Goal: Task Accomplishment & Management: Use online tool/utility

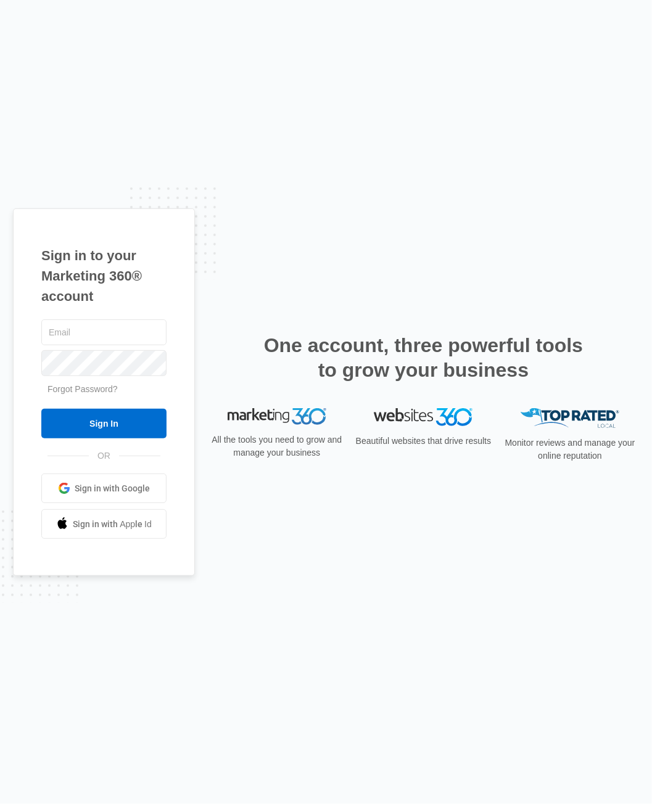
click at [129, 348] on div at bounding box center [103, 363] width 125 height 31
click at [124, 336] on input "text" at bounding box center [103, 332] width 125 height 26
type input "[PERSON_NAME][EMAIL_ADDRESS][PERSON_NAME][DOMAIN_NAME]"
click at [142, 422] on input "Sign In" at bounding box center [103, 424] width 125 height 30
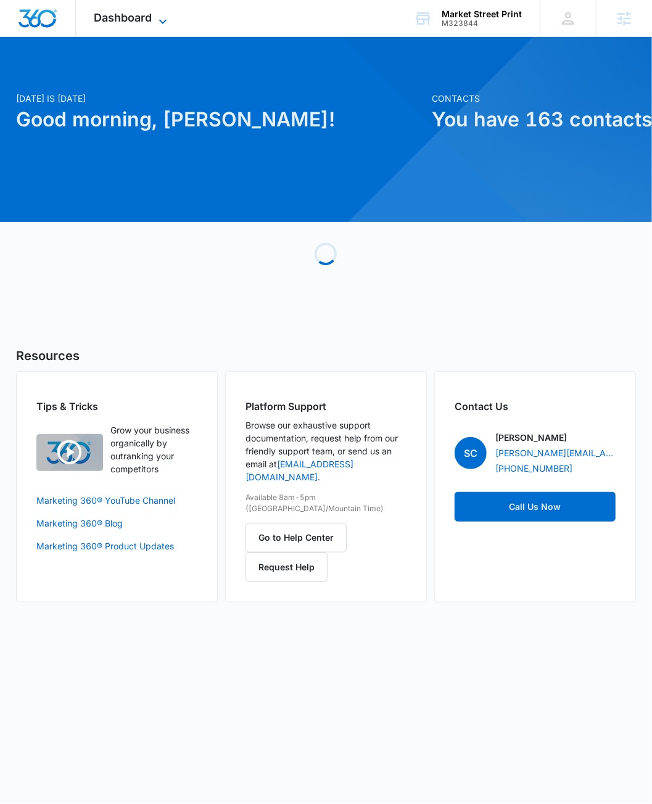
click at [133, 20] on span "Dashboard" at bounding box center [123, 17] width 58 height 13
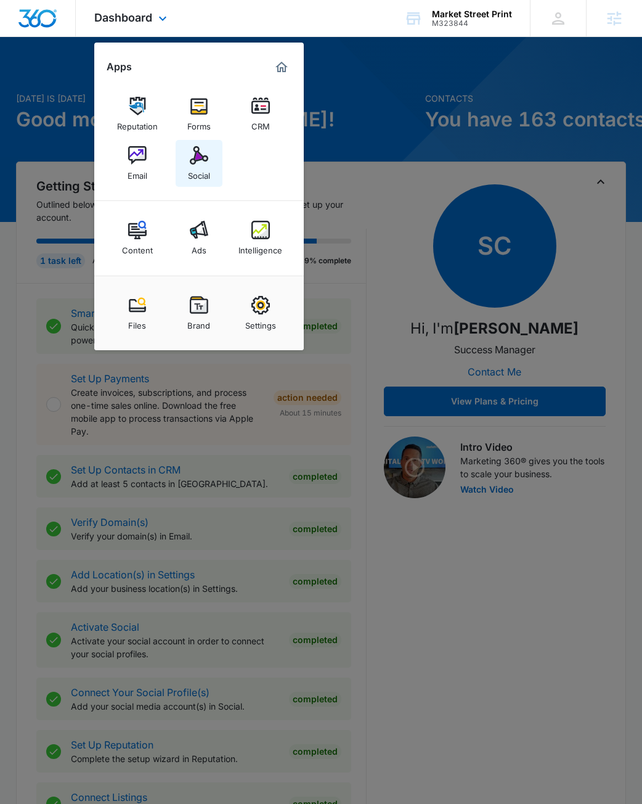
click at [197, 155] on img at bounding box center [199, 155] width 18 height 18
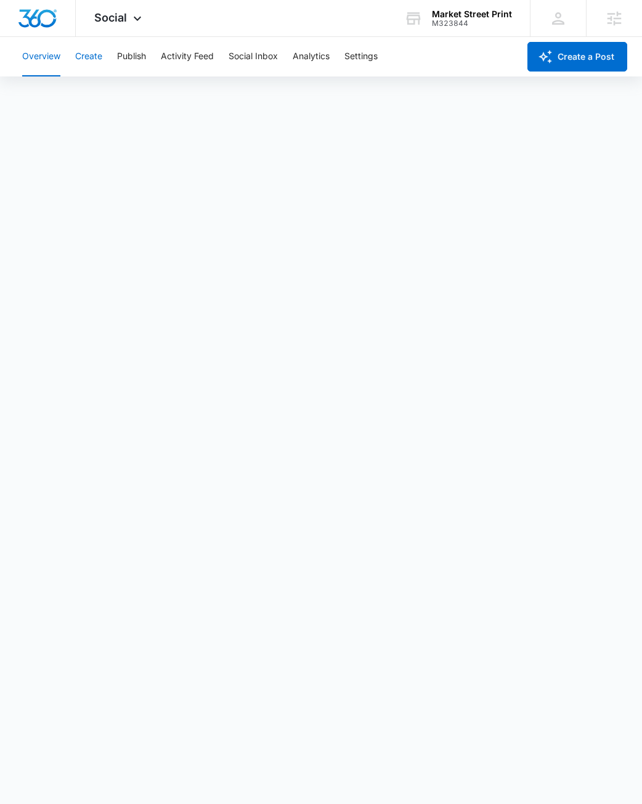
click at [89, 55] on button "Create" at bounding box center [88, 56] width 27 height 39
